Goal: Task Accomplishment & Management: Manage account settings

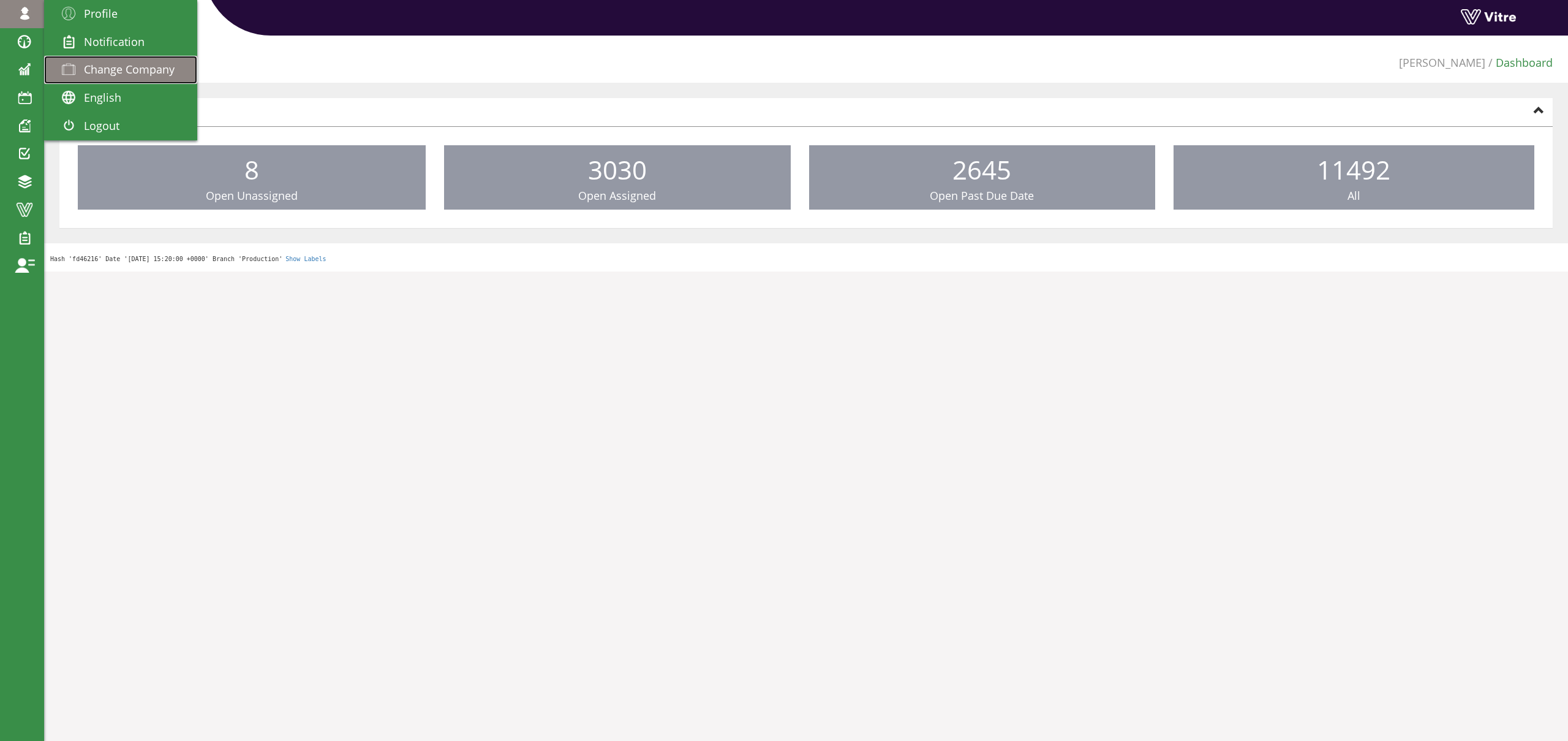
click at [102, 79] on link "Change Company" at bounding box center [121, 70] width 153 height 28
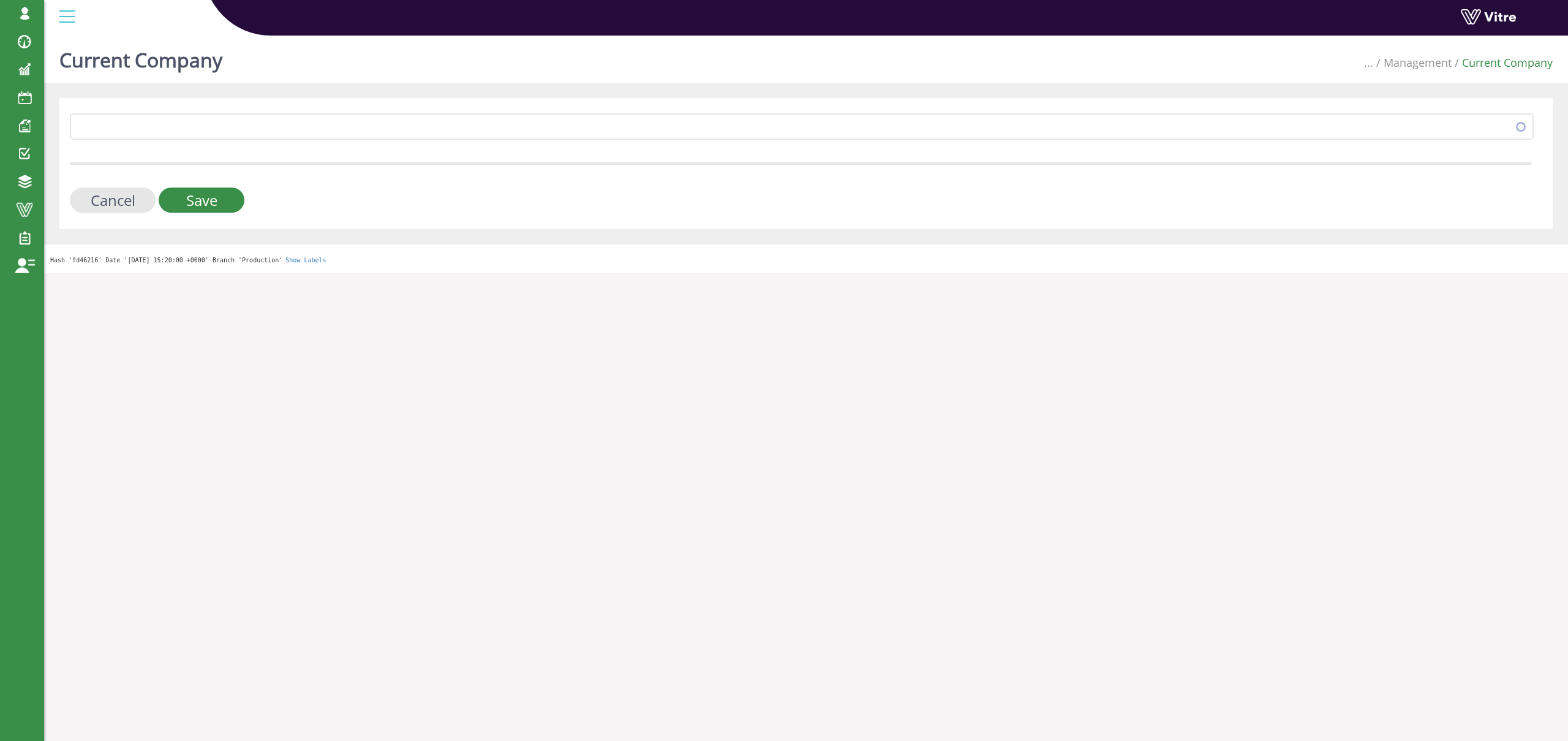
click at [239, 144] on form "379 Cancel Save" at bounding box center [800, 162] width 1461 height 100
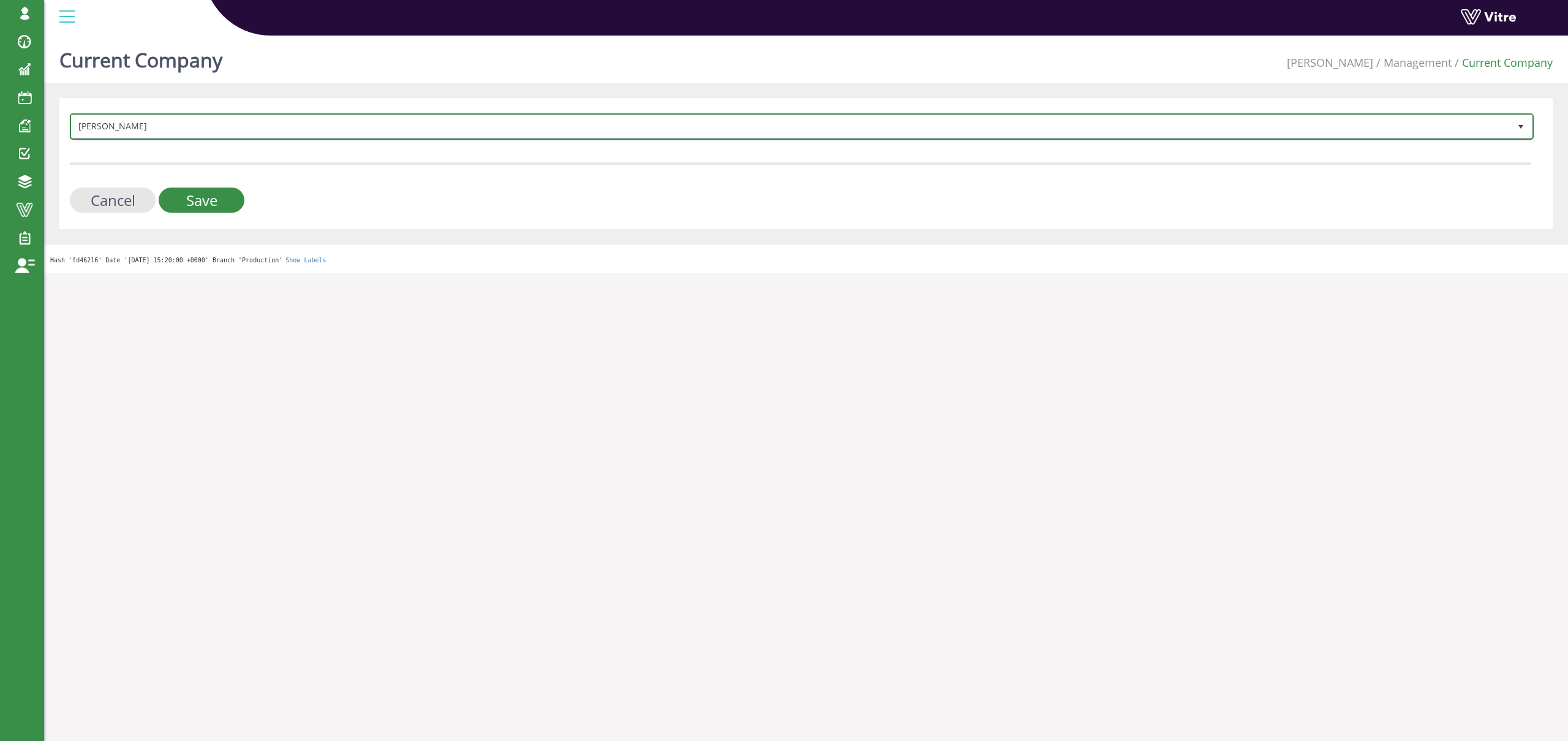
click at [241, 126] on span "[PERSON_NAME]" at bounding box center [790, 126] width 1438 height 22
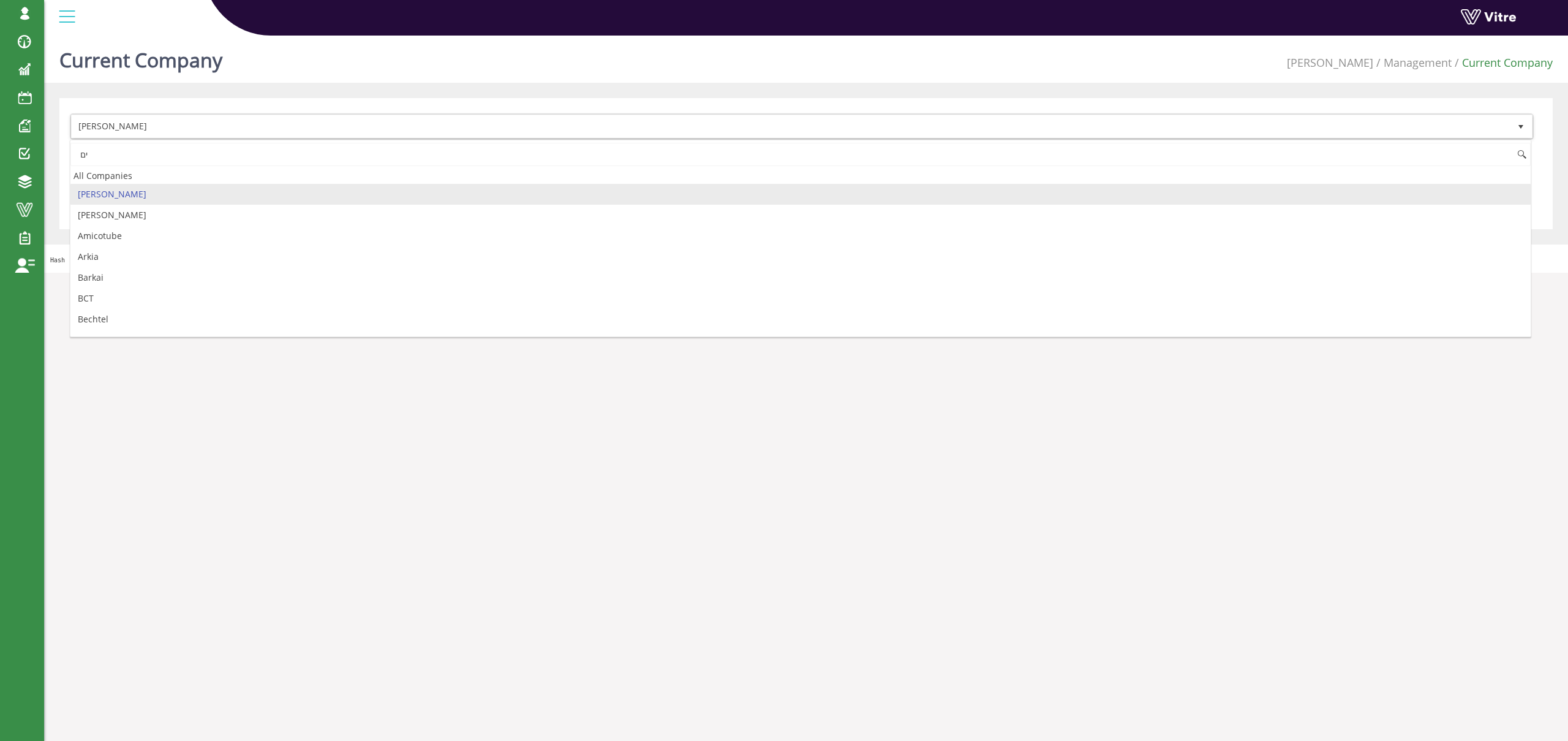
type input "י"
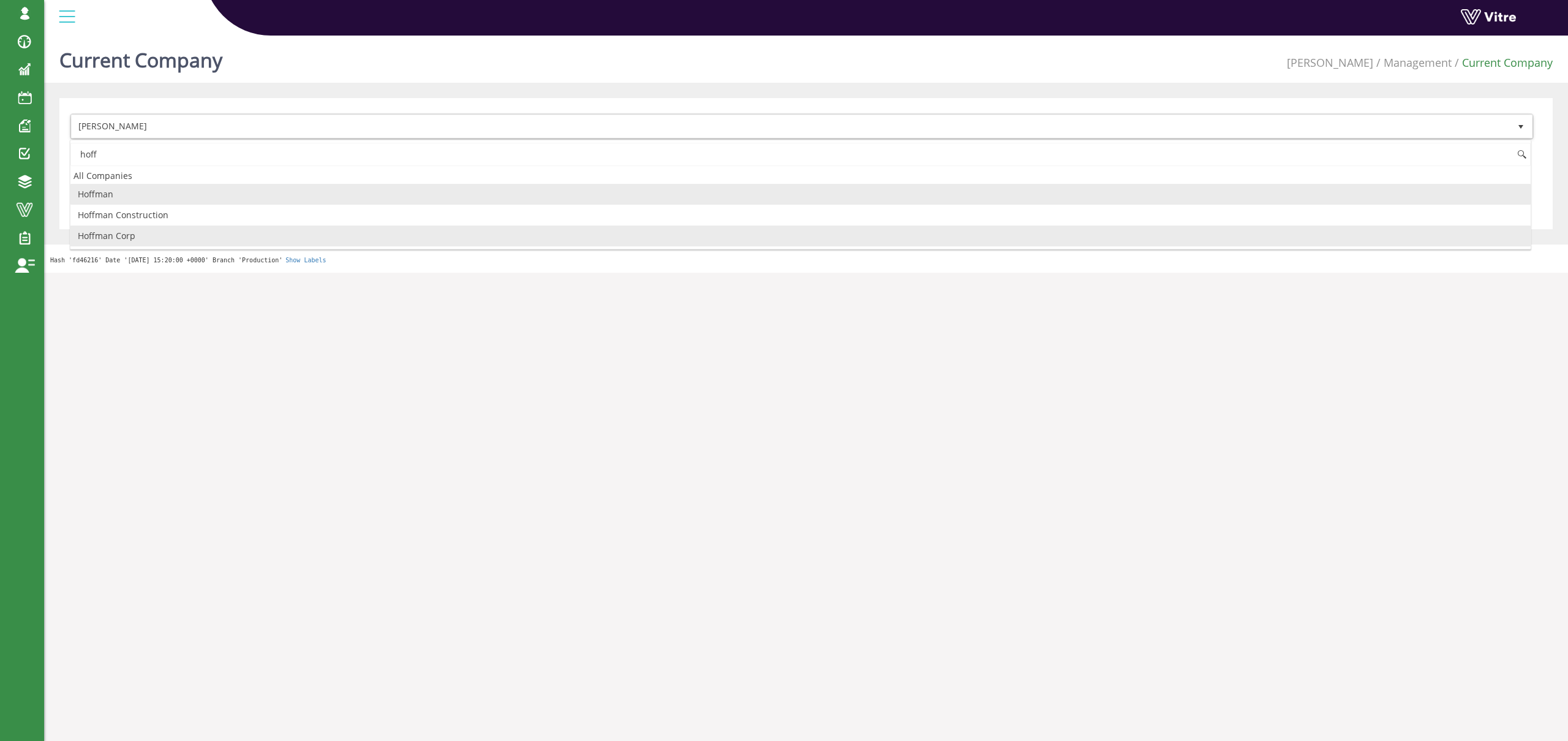
click at [213, 236] on li "Hoffman Corp" at bounding box center [800, 236] width 1460 height 20
type input "hoff"
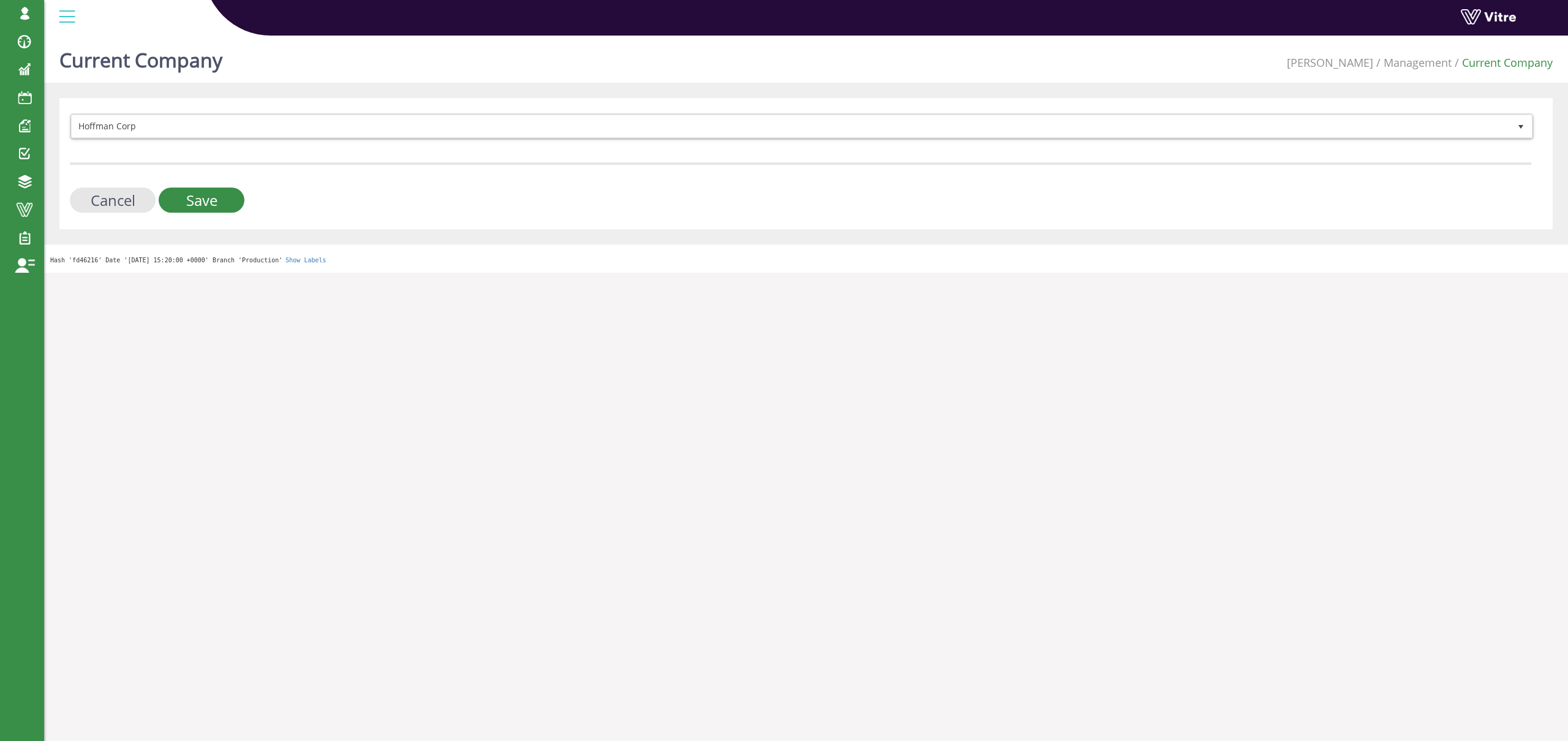
click at [217, 213] on div "Hoffman Corp 210 Cancel Save" at bounding box center [806, 163] width 1493 height 131
click at [214, 205] on input "Save" at bounding box center [202, 200] width 86 height 26
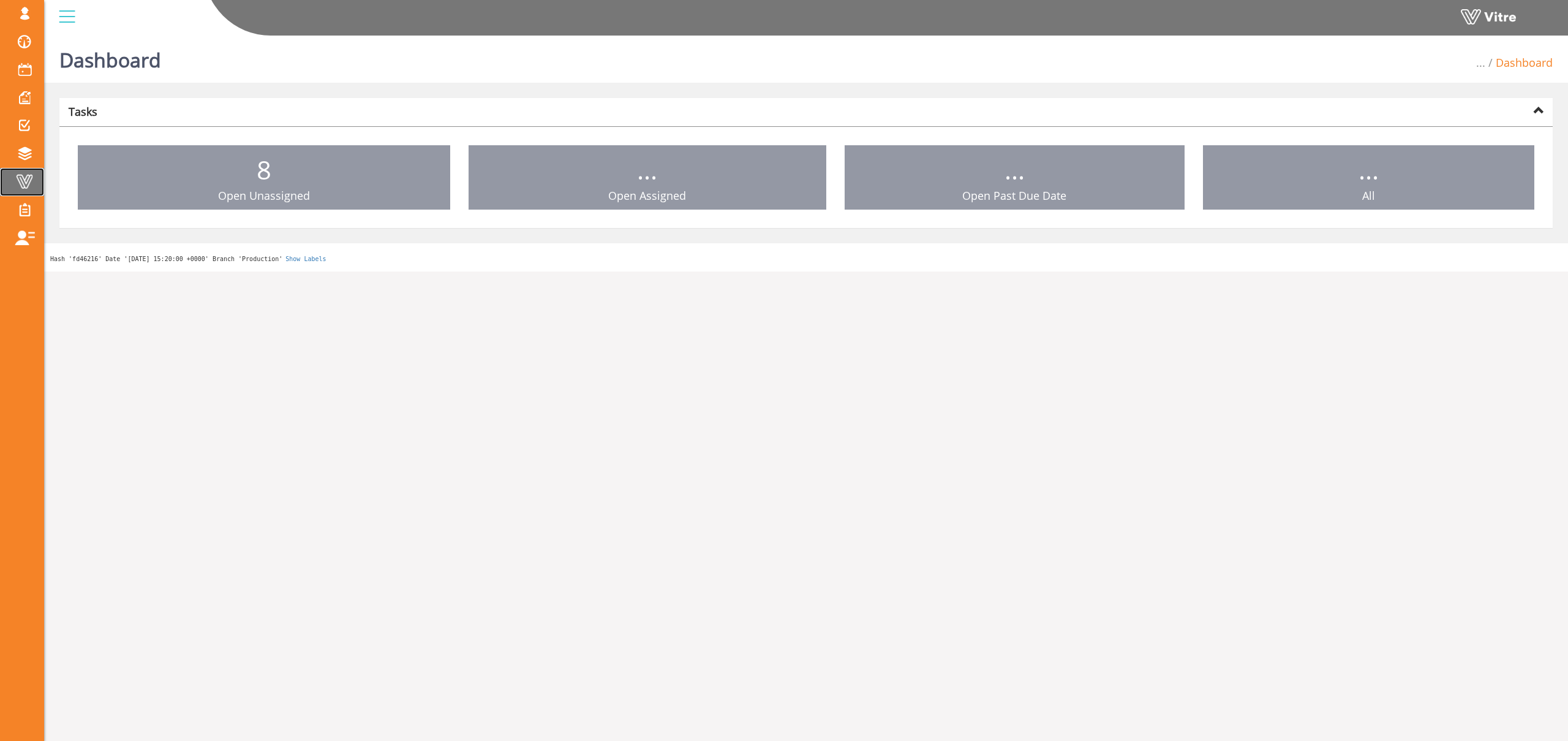
click at [26, 180] on span at bounding box center [25, 181] width 31 height 14
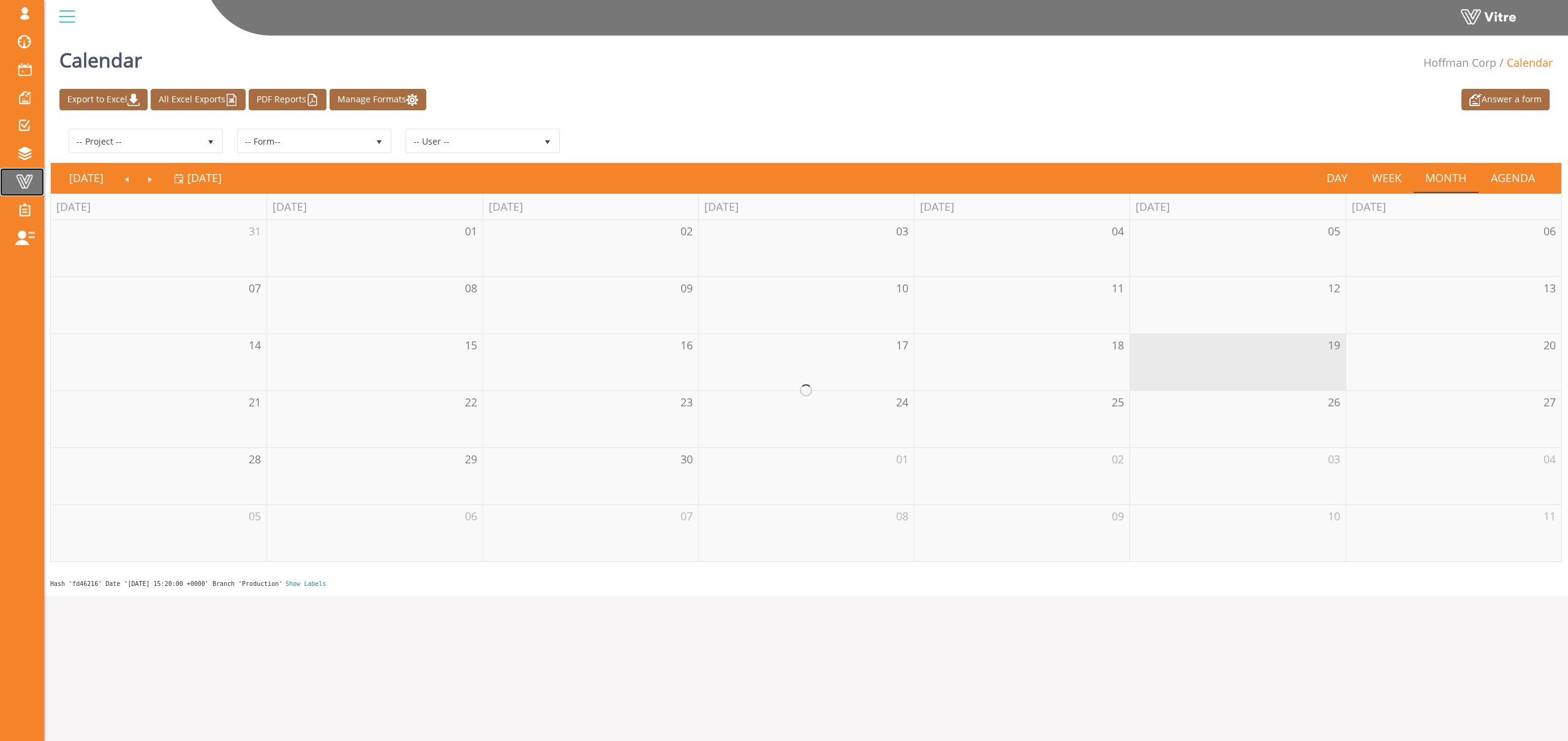
click at [41, 180] on link "Vitre" at bounding box center [22, 181] width 44 height 28
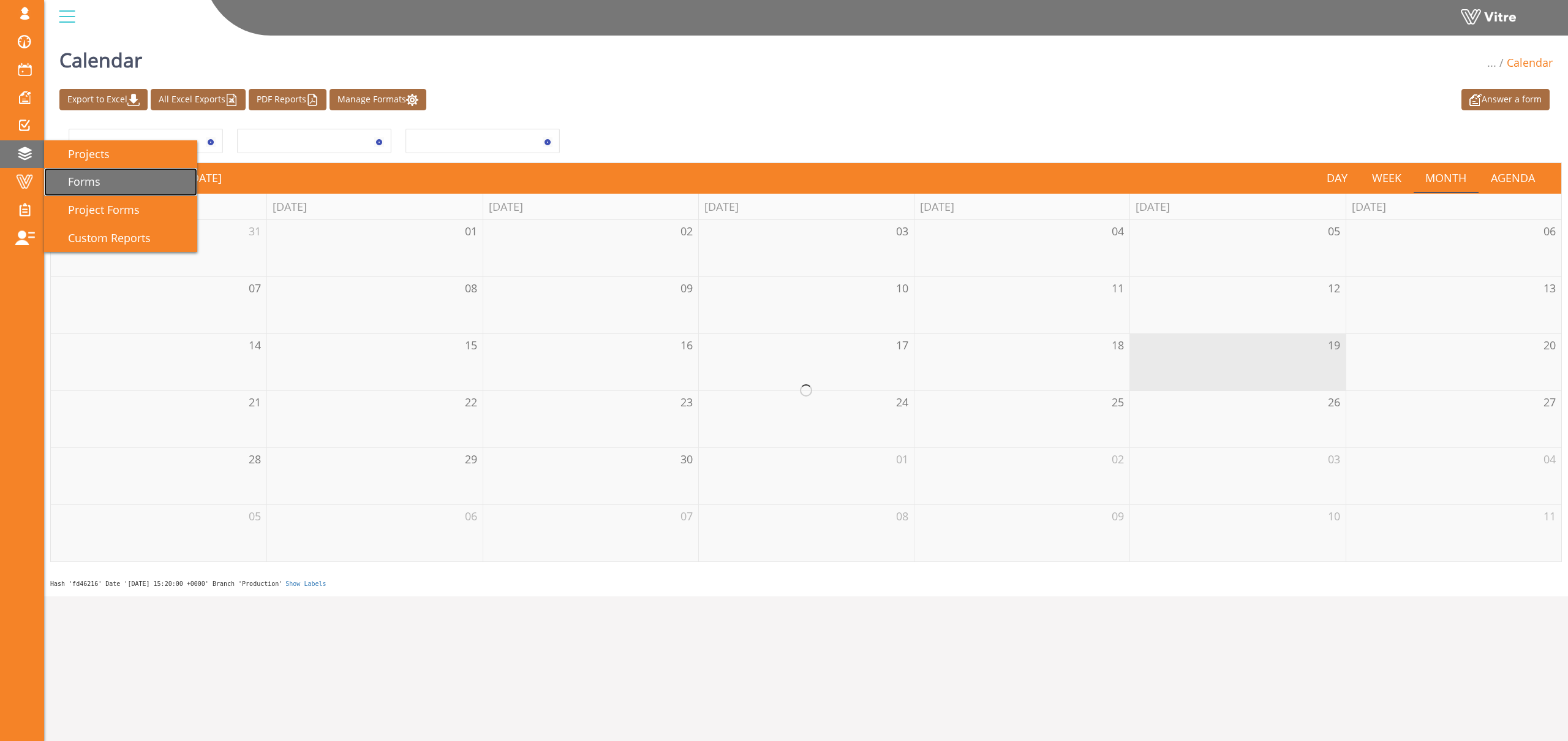
click at [69, 176] on span "Forms" at bounding box center [77, 181] width 47 height 14
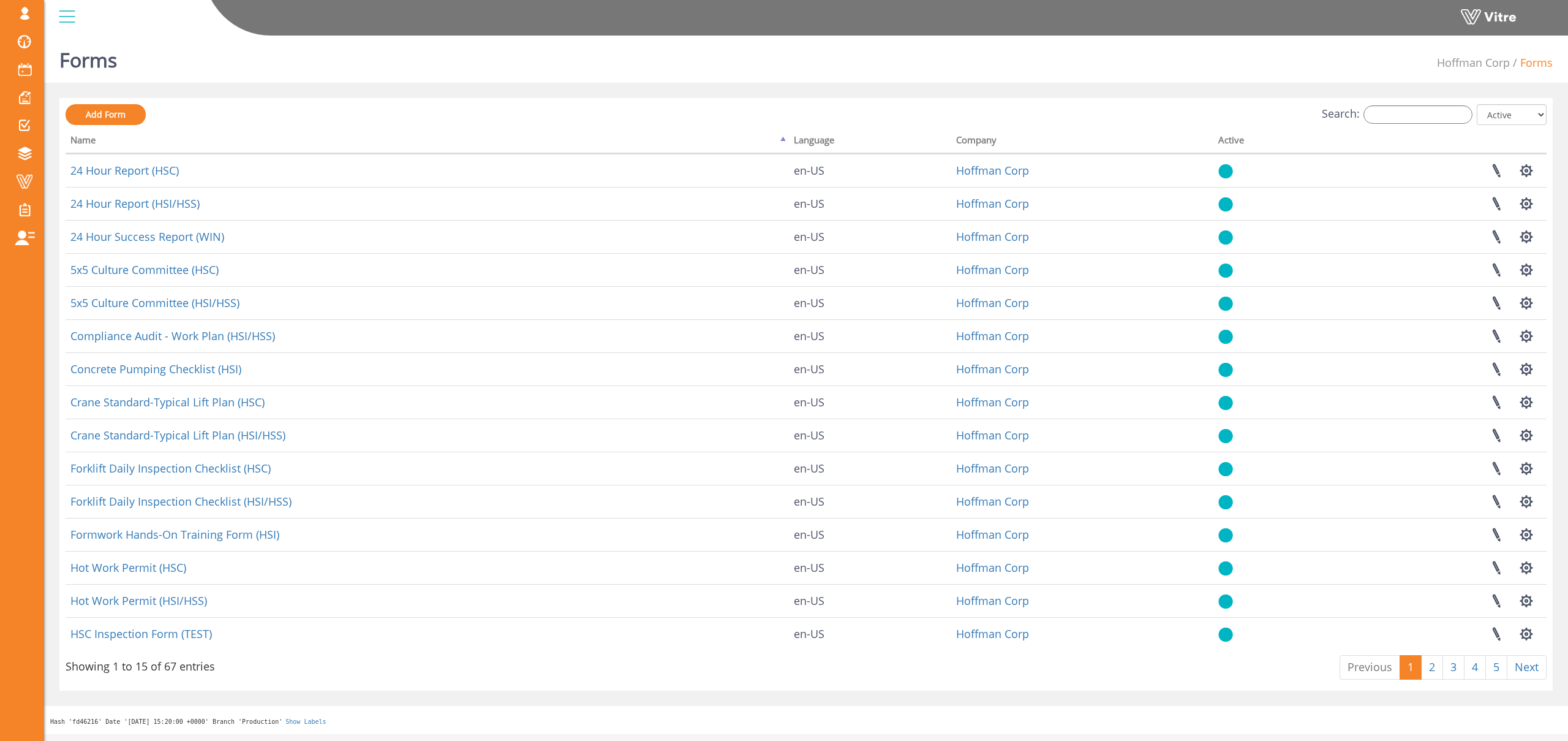
click at [1457, 128] on div "Add Form Search: All Active Not Active Processing... Name Language Company Acti…" at bounding box center [805, 394] width 1480 height 580
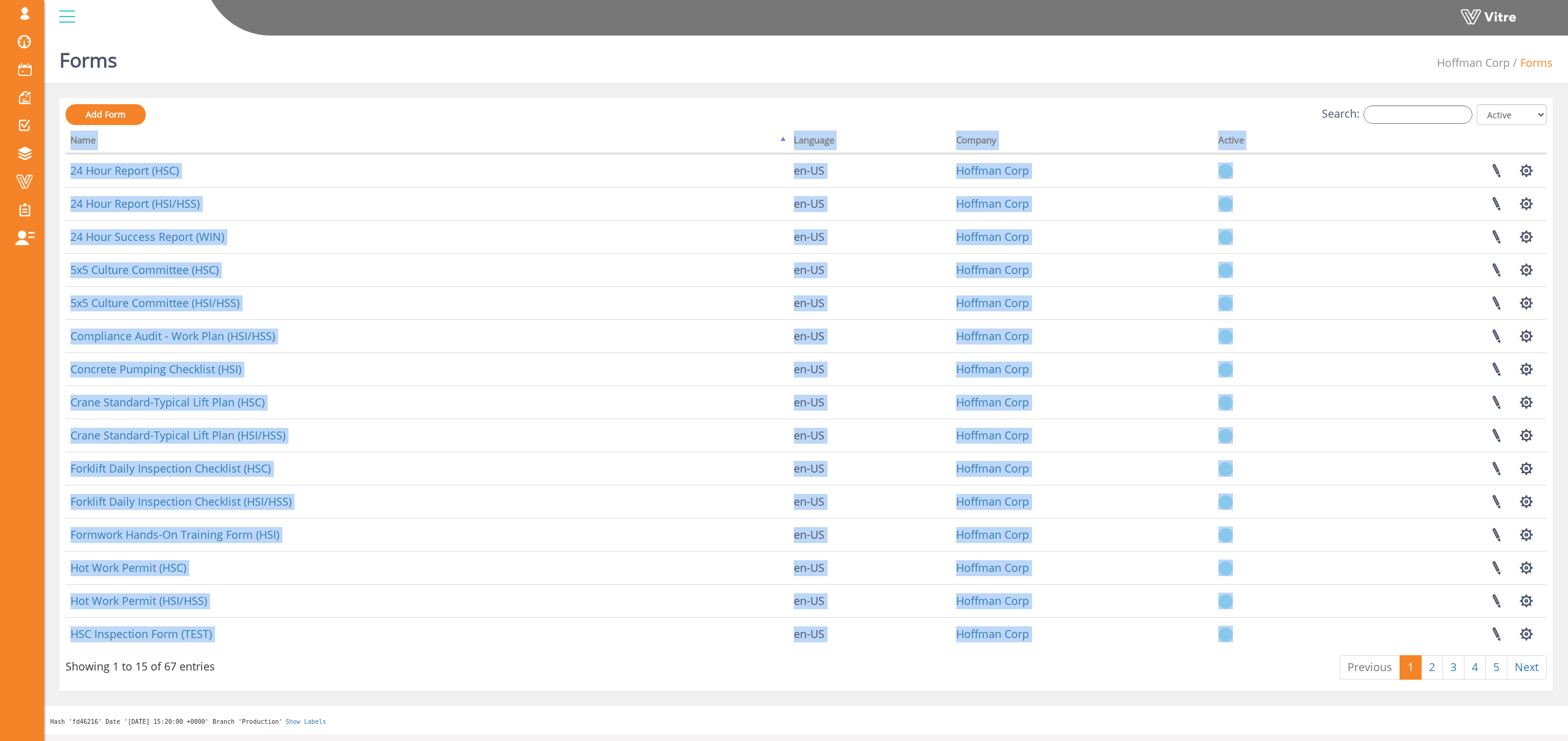
click at [1457, 127] on div "Add Form Search: All Active Not Active Processing... Name Language Company Acti…" at bounding box center [805, 394] width 1480 height 580
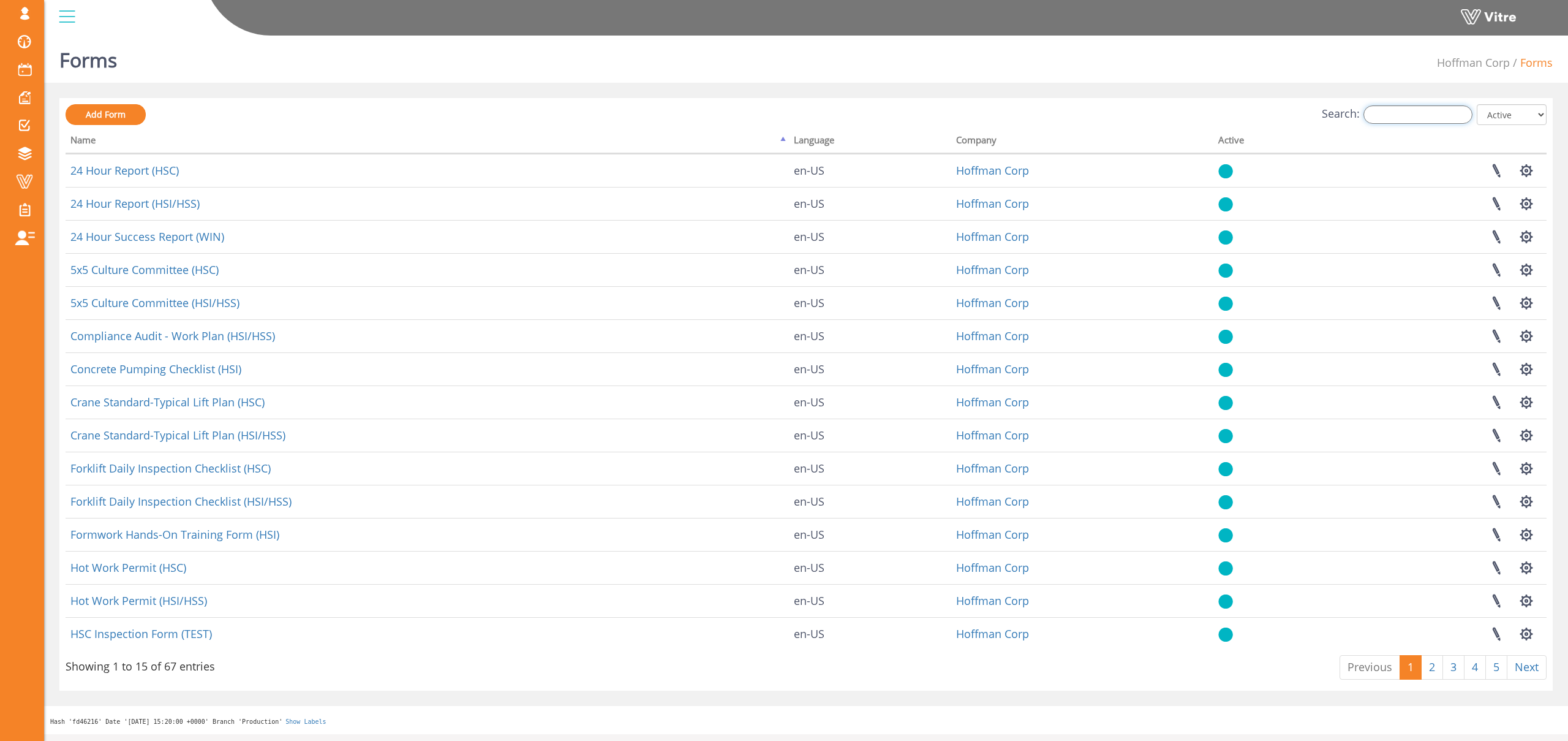
click at [1457, 123] on input "Search:" at bounding box center [1417, 115] width 109 height 19
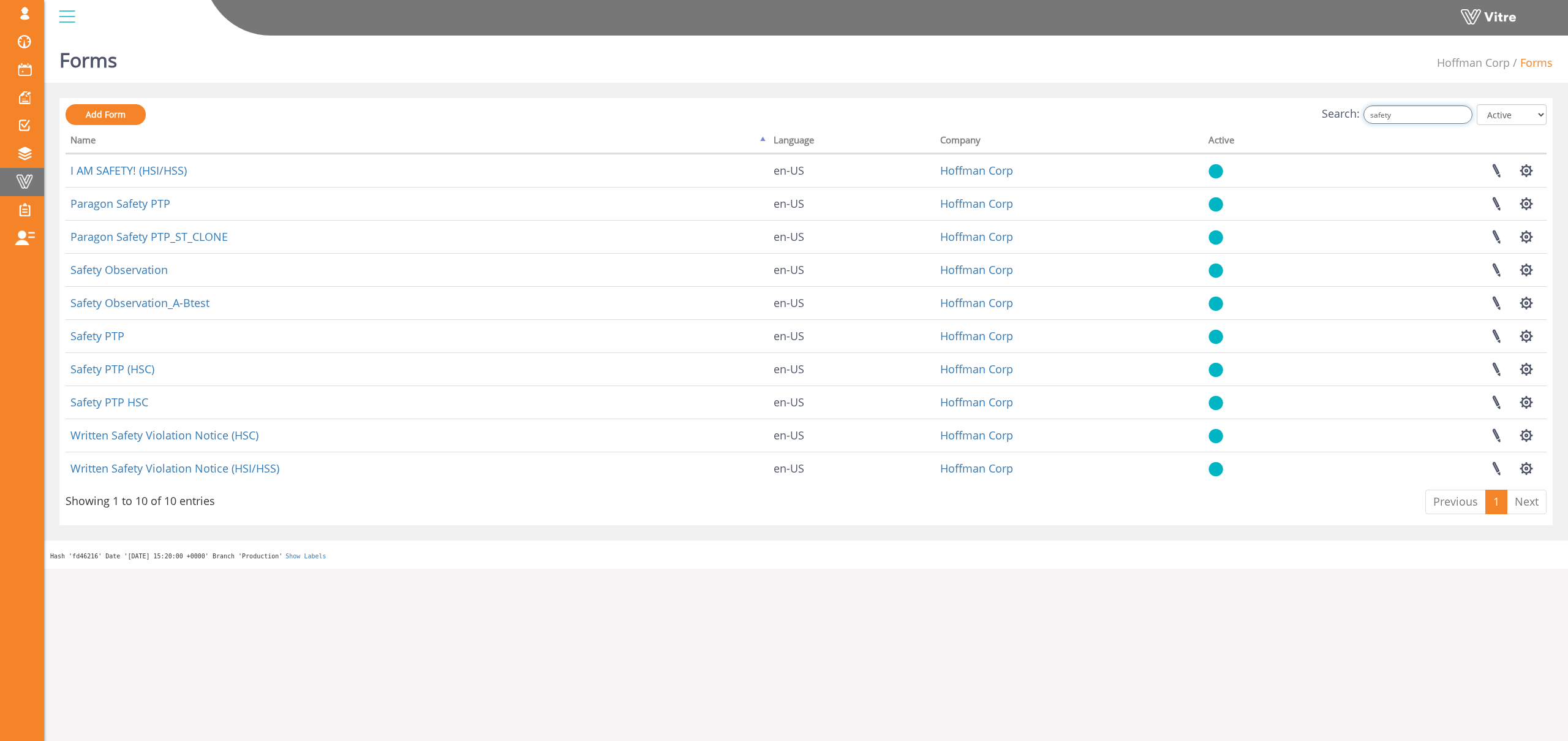
type input "safety"
click at [13, 190] on link "Vitre" at bounding box center [22, 181] width 44 height 28
